Goal: Information Seeking & Learning: Learn about a topic

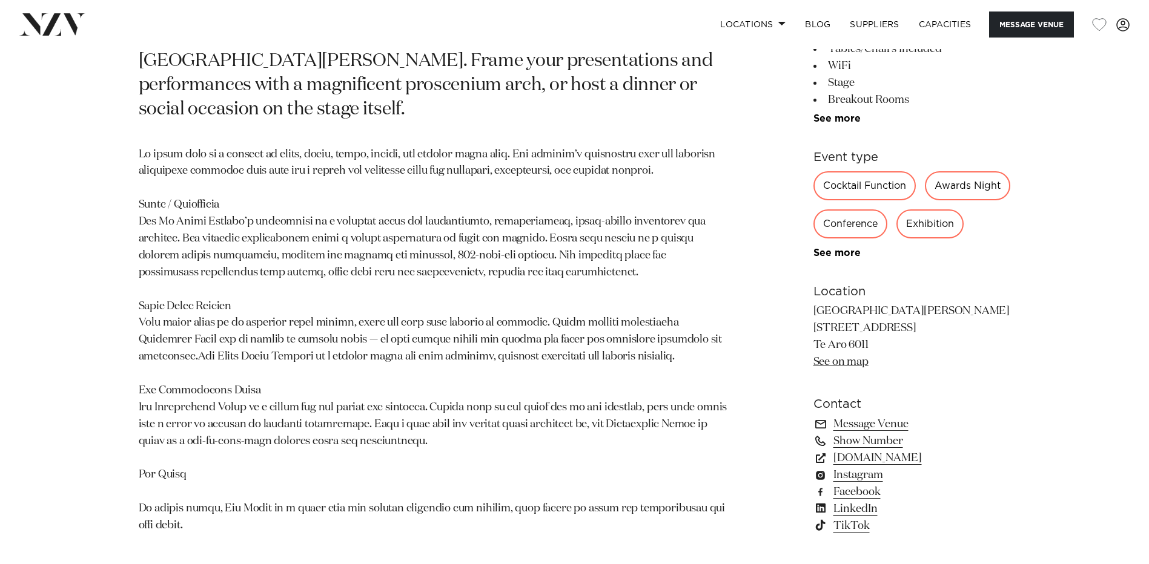
scroll to position [787, 0]
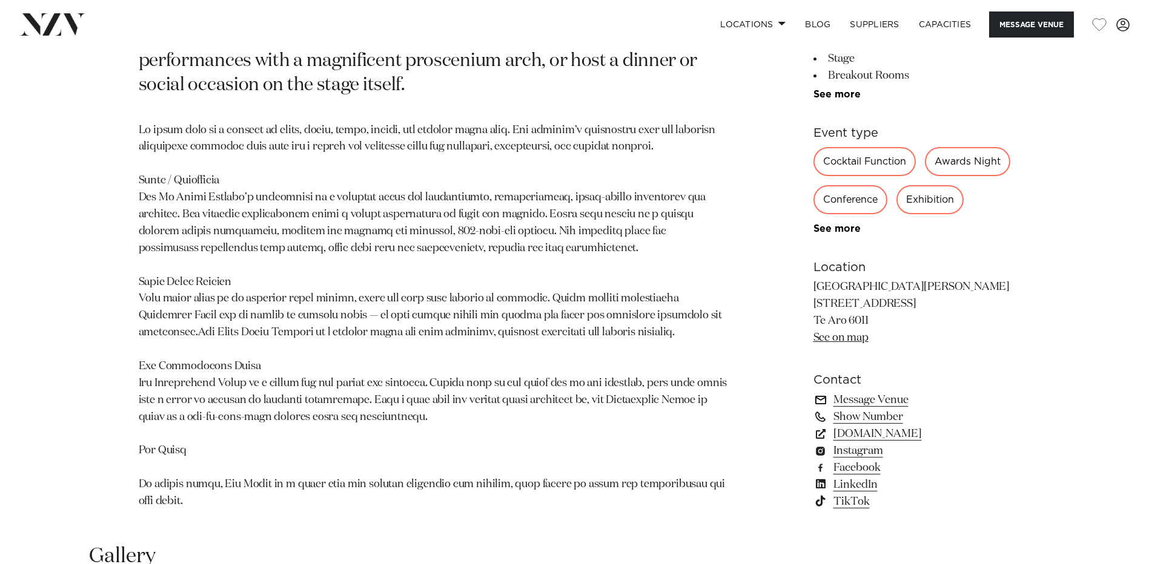
click at [865, 392] on link "Message Venue" at bounding box center [911, 400] width 197 height 17
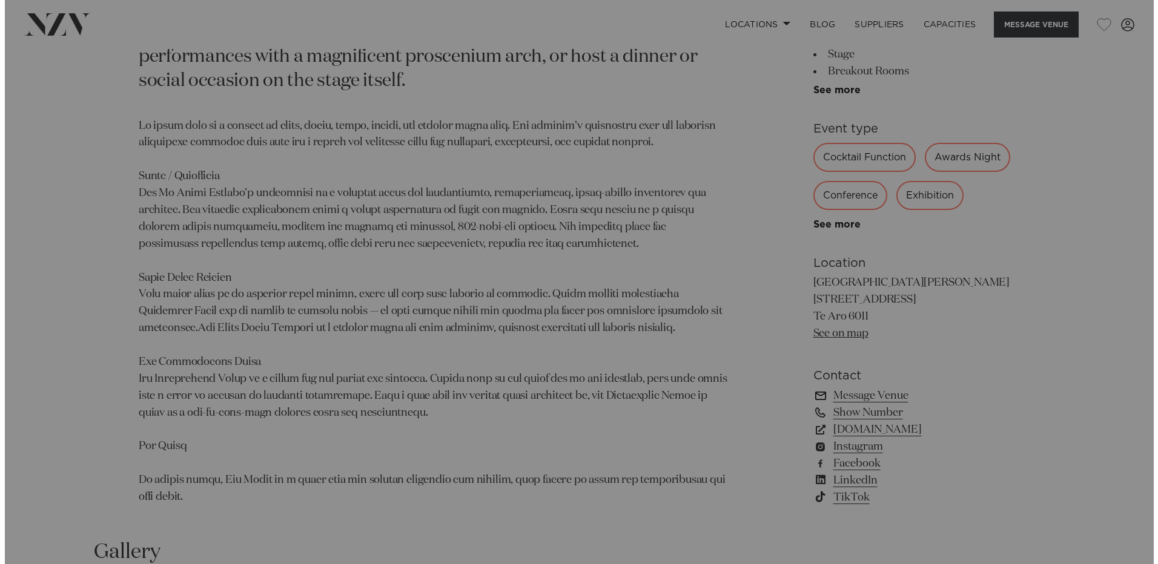
scroll to position [791, 0]
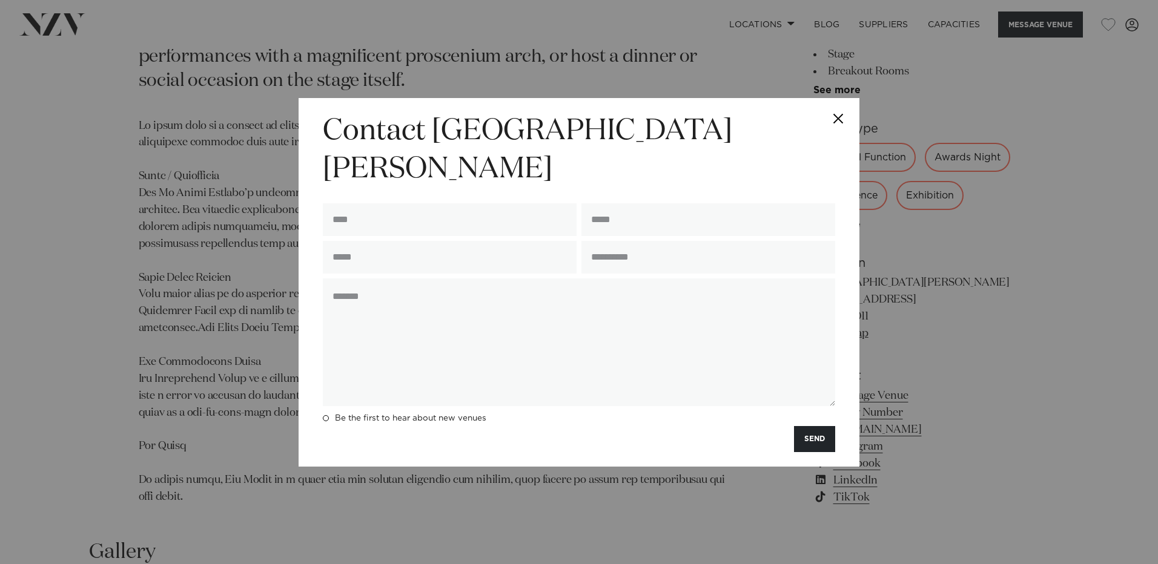
click at [842, 140] on button "Close" at bounding box center [838, 119] width 42 height 42
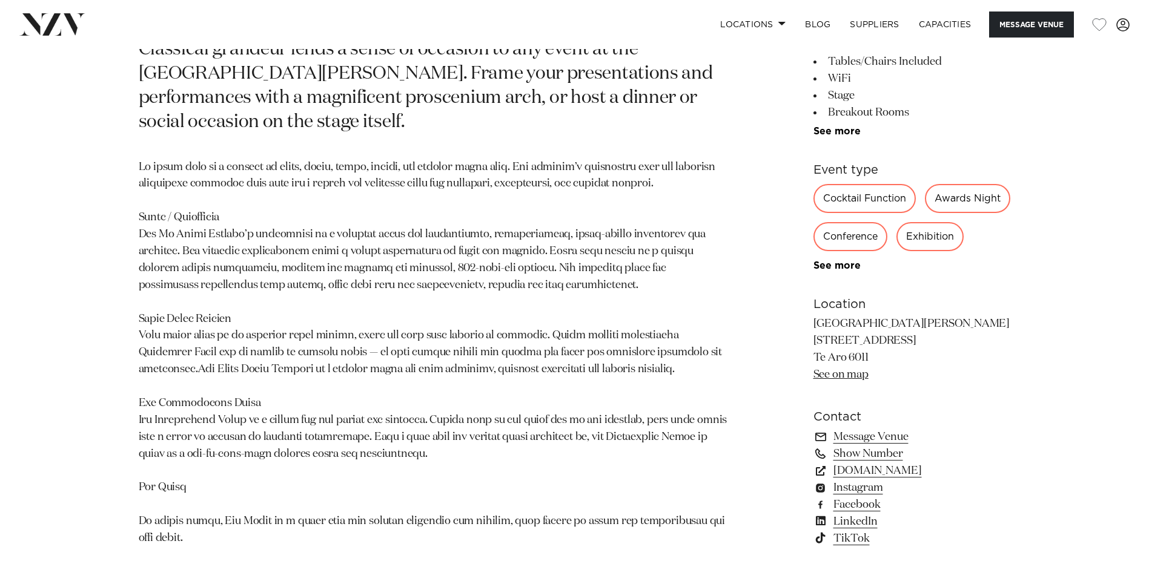
scroll to position [969, 0]
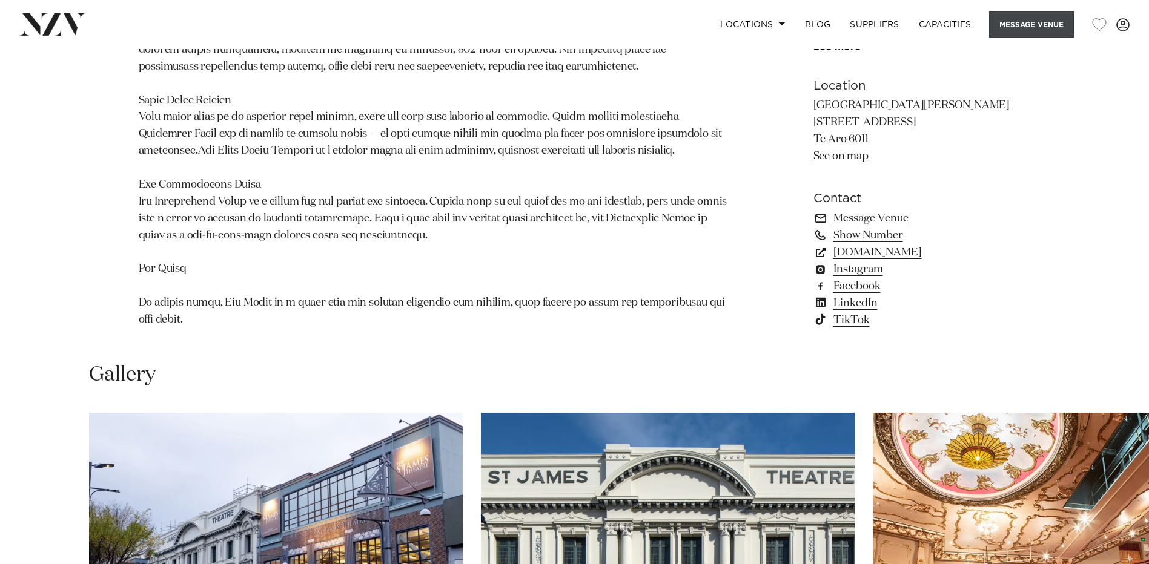
click at [1029, 23] on button "Message Venue" at bounding box center [1031, 25] width 85 height 26
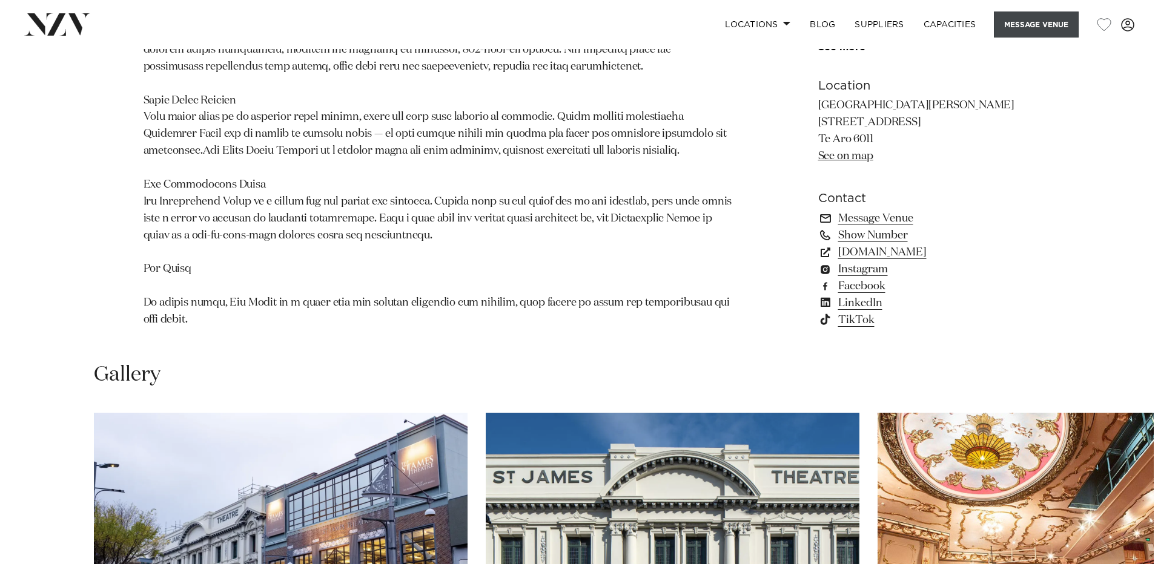
scroll to position [973, 0]
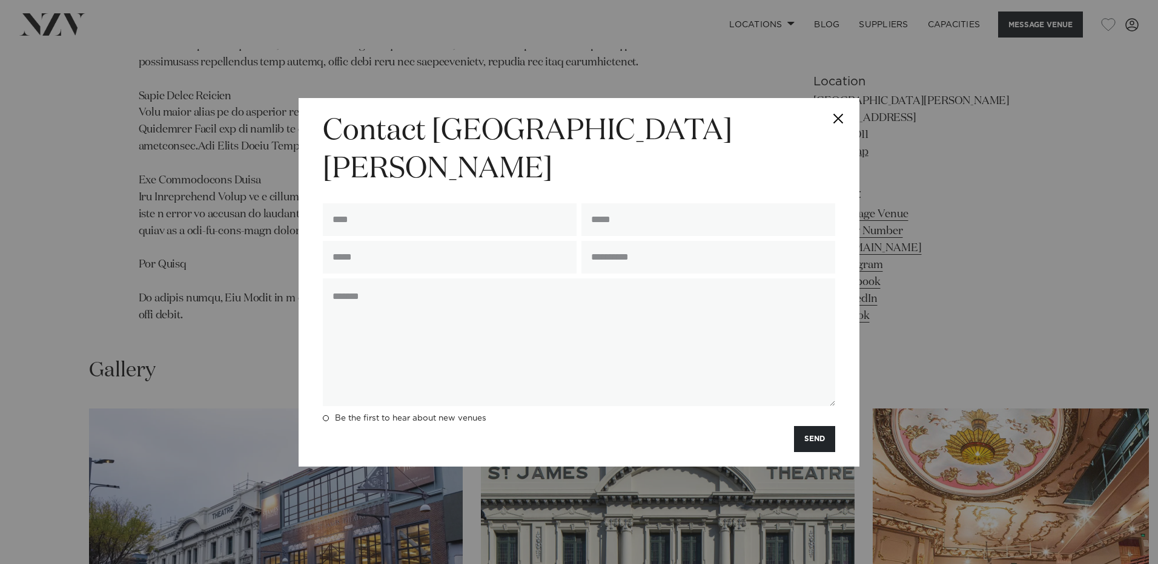
click at [833, 139] on button "Close" at bounding box center [838, 119] width 42 height 42
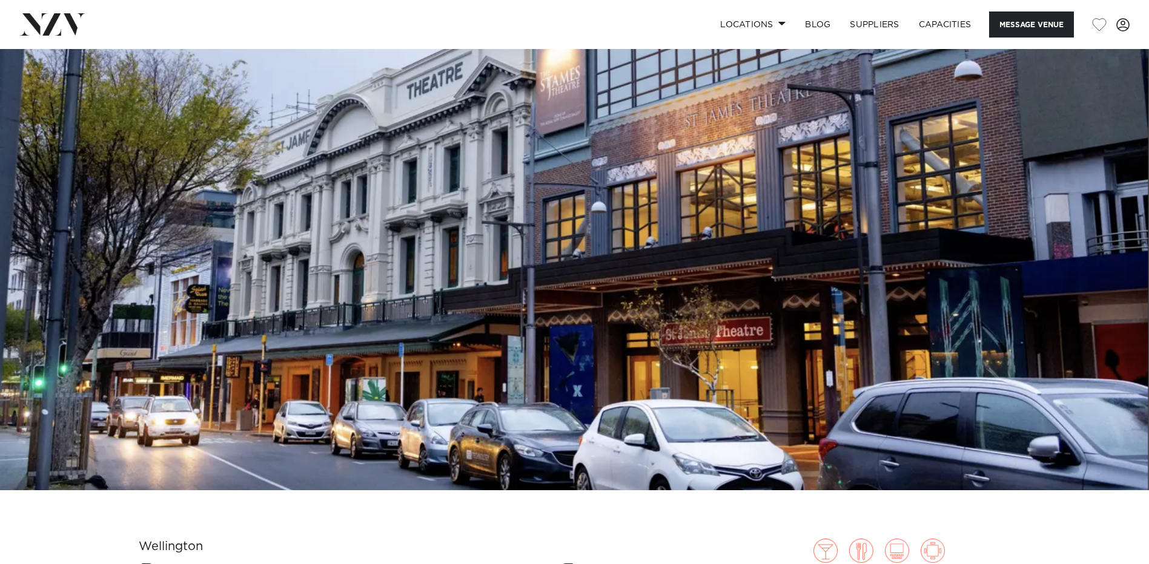
scroll to position [0, 0]
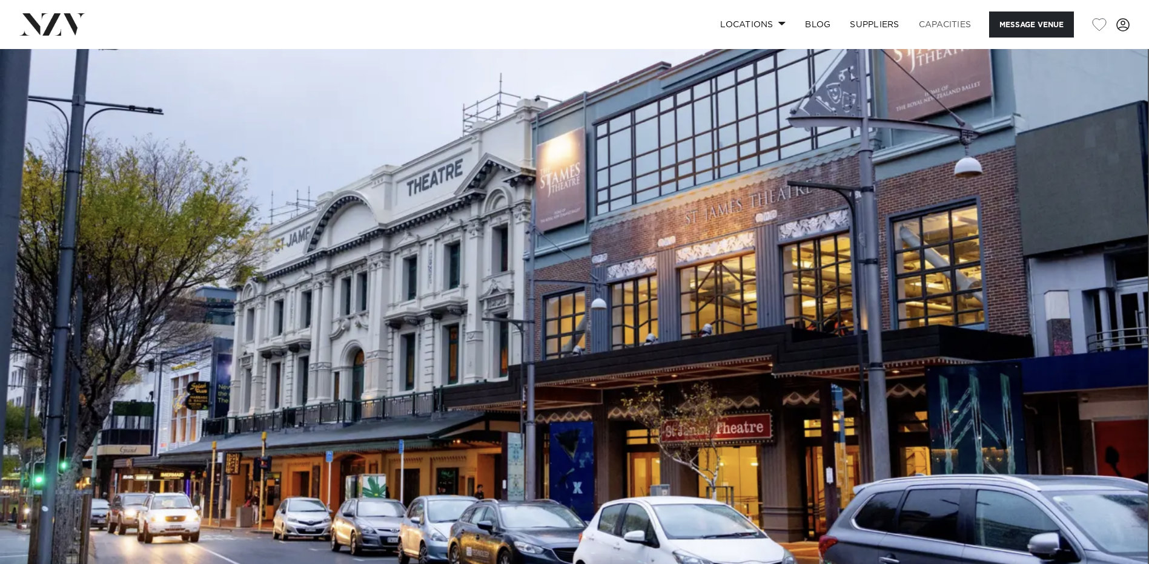
click at [943, 26] on link "Capacities" at bounding box center [945, 25] width 72 height 26
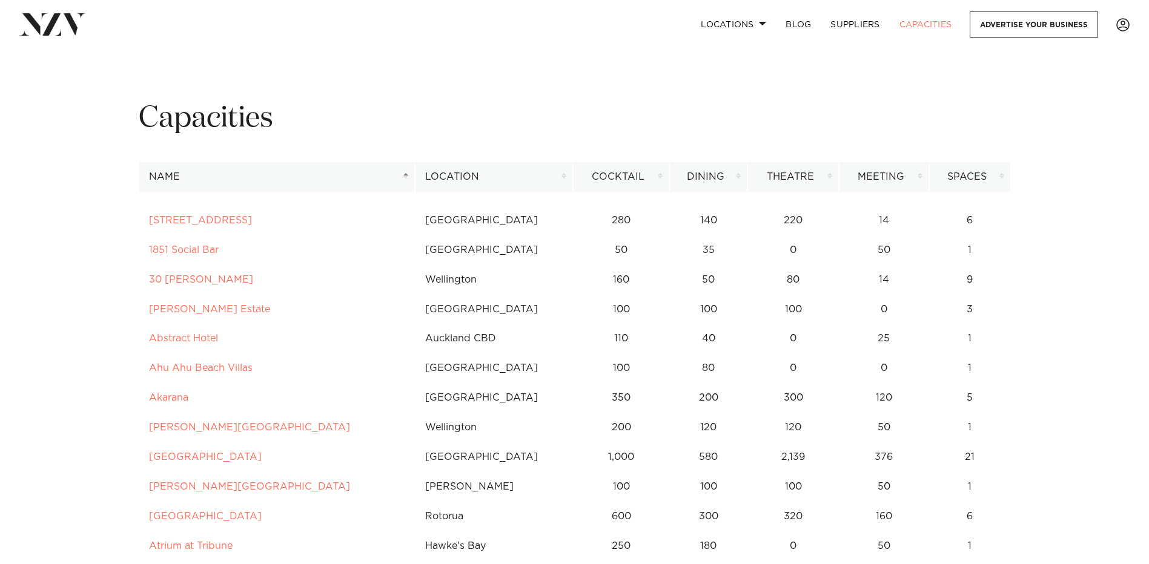
click at [298, 173] on th "Name" at bounding box center [277, 177] width 276 height 30
